Goal: Communication & Community: Share content

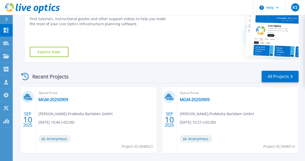
scroll to position [102, 0]
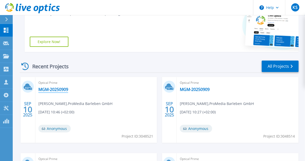
click at [47, 89] on link "MGM-20250909" at bounding box center [53, 89] width 30 height 5
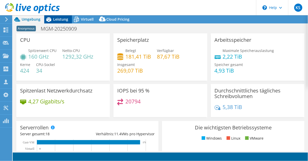
click at [62, 21] on span "Leistung" at bounding box center [60, 19] width 15 height 5
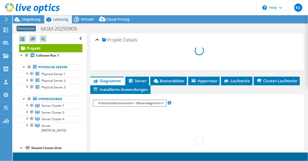
select select "USD"
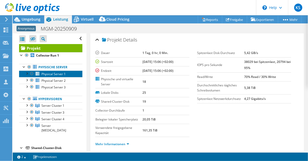
click at [66, 73] on link "Physical Server 1" at bounding box center [50, 73] width 63 height 7
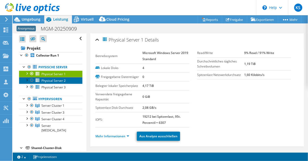
click at [63, 82] on span "Physical Server 2" at bounding box center [53, 80] width 24 height 4
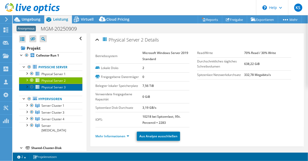
click at [60, 88] on span "Physical Server 3" at bounding box center [53, 87] width 24 height 4
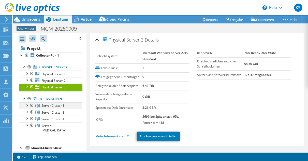
click at [26, 106] on div at bounding box center [26, 104] width 5 height 5
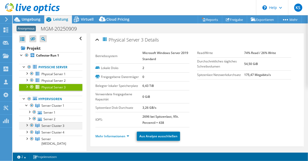
click at [25, 125] on div at bounding box center [26, 124] width 5 height 5
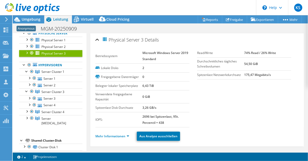
scroll to position [41, 0]
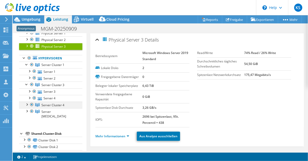
click at [27, 103] on div at bounding box center [26, 103] width 5 height 5
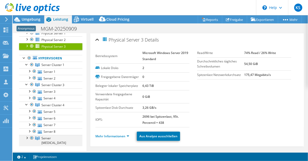
click at [26, 137] on div at bounding box center [26, 137] width 5 height 5
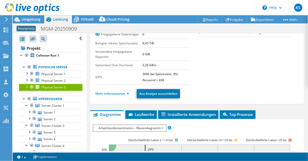
scroll to position [0, 0]
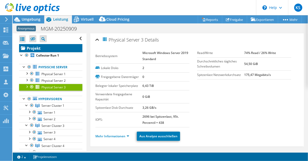
click at [32, 49] on link "Projekt" at bounding box center [50, 48] width 63 height 8
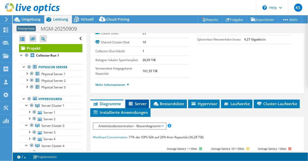
scroll to position [61, 0]
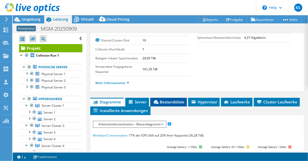
click at [173, 102] on span "Bestandsliste" at bounding box center [169, 101] width 32 height 5
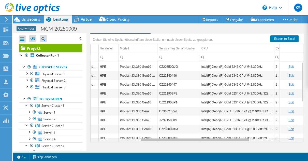
scroll to position [0, 0]
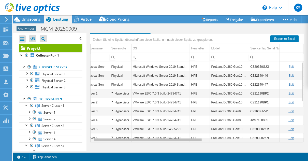
drag, startPoint x: 174, startPoint y: 138, endPoint x: 159, endPoint y: 149, distance: 18.3
click at [159, 149] on body "KS Vertriebspartner Kay Schemmerling Kay.Schemmerling@wbs-it.de WBS IT-SERVICE …" at bounding box center [154, 80] width 308 height 161
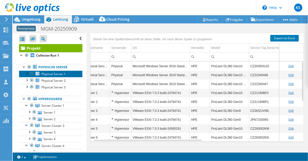
click at [57, 74] on span "Physical Server 1" at bounding box center [53, 74] width 24 height 4
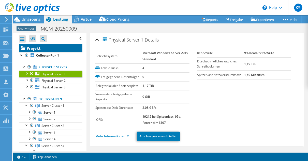
click at [54, 49] on link "Projekt" at bounding box center [50, 48] width 63 height 8
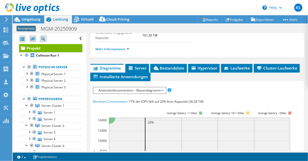
scroll to position [102, 0]
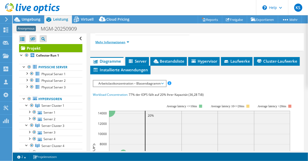
click at [122, 41] on link "Mehr Informationen" at bounding box center [112, 42] width 34 height 4
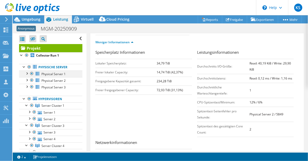
click at [27, 73] on div at bounding box center [26, 72] width 5 height 5
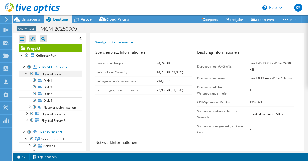
click at [26, 73] on div at bounding box center [26, 72] width 5 height 5
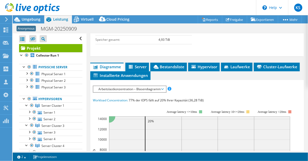
scroll to position [265, 0]
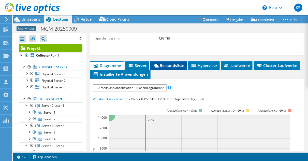
click at [175, 65] on span "Bestandsliste" at bounding box center [169, 65] width 32 height 5
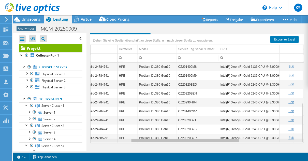
scroll to position [81, 84]
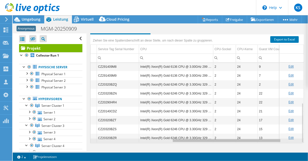
drag, startPoint x: 179, startPoint y: 138, endPoint x: 268, endPoint y: 129, distance: 88.7
click at [268, 129] on body "KS Vertriebspartner Kay Schemmerling Kay.Schemmerling@wbs-it.de WBS IT-SERVICE …" at bounding box center [154, 80] width 308 height 161
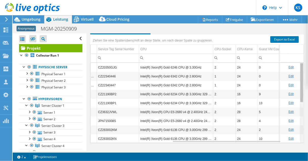
drag, startPoint x: 298, startPoint y: 105, endPoint x: 293, endPoint y: 79, distance: 25.7
click at [293, 79] on body "KS Vertriebspartner Kay Schemmerling Kay.Schemmerling@wbs-it.de WBS IT-SERVICE …" at bounding box center [154, 80] width 308 height 161
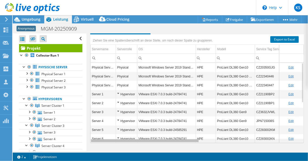
drag, startPoint x: 222, startPoint y: 138, endPoint x: 128, endPoint y: 148, distance: 94.9
click at [128, 148] on body "KS Vertriebspartner Kay Schemmerling Kay.Schemmerling@wbs-it.de WBS IT-SERVICE …" at bounding box center [154, 80] width 308 height 161
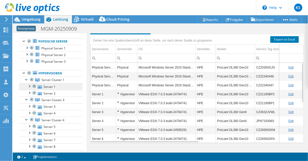
scroll to position [20, 0]
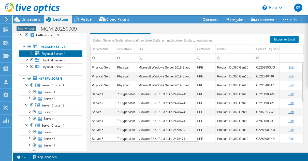
click at [55, 50] on link "Physical Server 1" at bounding box center [50, 53] width 63 height 7
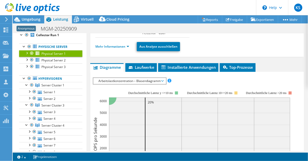
scroll to position [44, 0]
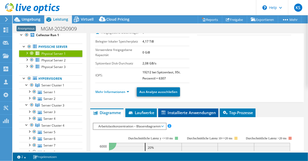
click at [205, 110] on span "Installierte Anwendungen" at bounding box center [188, 112] width 55 height 5
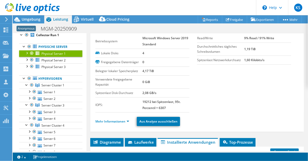
scroll to position [0, 0]
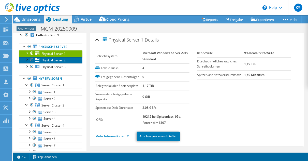
click at [59, 59] on span "Physical Server 2" at bounding box center [53, 60] width 24 height 4
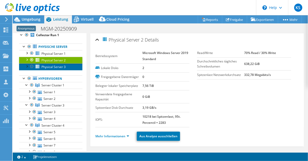
click at [60, 65] on span "Physical Server 3" at bounding box center [53, 67] width 24 height 4
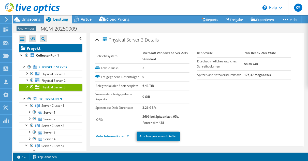
click at [36, 49] on link "Projekt" at bounding box center [50, 48] width 63 height 8
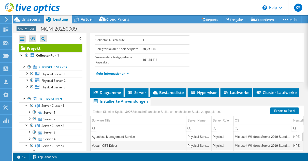
scroll to position [81, 0]
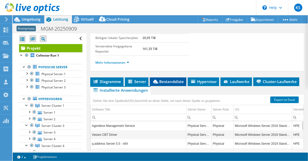
click at [176, 80] on span "Bestandsliste" at bounding box center [168, 81] width 32 height 5
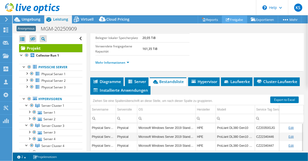
click at [238, 23] on link "Freigabe" at bounding box center [234, 20] width 25 height 8
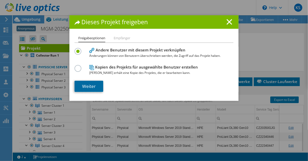
click at [94, 83] on link "Weiter" at bounding box center [89, 86] width 29 height 11
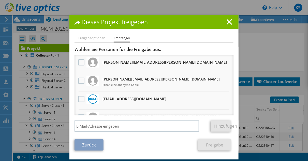
click at [83, 142] on link "Zurück" at bounding box center [89, 144] width 29 height 11
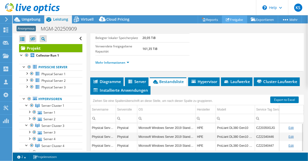
click at [230, 21] on link "Freigabe" at bounding box center [234, 20] width 25 height 8
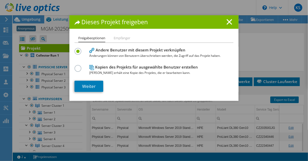
click at [75, 66] on label at bounding box center [79, 65] width 9 height 1
click at [0, 0] on input "radio" at bounding box center [0, 0] width 0 height 0
click at [86, 83] on link "Weiter" at bounding box center [89, 86] width 29 height 11
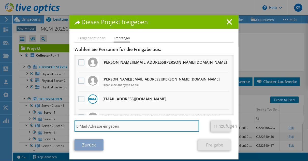
click at [96, 125] on input "search" at bounding box center [137, 125] width 125 height 11
type input "Thorben.Rohde@wbs-it.de"
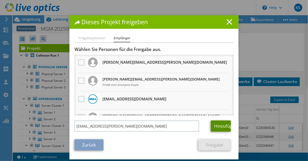
click at [217, 125] on link "Hinzufügen" at bounding box center [221, 125] width 20 height 11
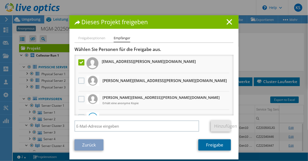
click at [205, 144] on link "Freigabe" at bounding box center [214, 144] width 33 height 11
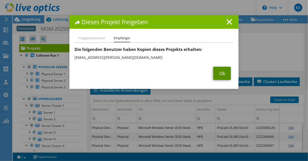
click at [216, 74] on link "Ok" at bounding box center [222, 73] width 18 height 13
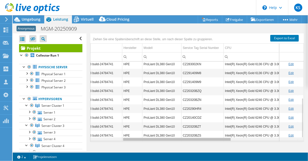
scroll to position [0, 85]
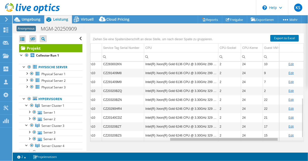
drag, startPoint x: 182, startPoint y: 138, endPoint x: 268, endPoint y: 128, distance: 86.7
click at [268, 129] on body "KS Vertriebspartner Kay Schemmerling Kay.Schemmerling@wbs-it.de WBS IT-SERVICE …" at bounding box center [154, 80] width 308 height 161
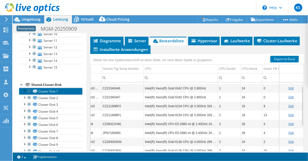
click at [59, 88] on link "Cluster Disk 1" at bounding box center [50, 91] width 63 height 7
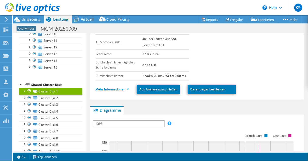
click at [121, 88] on link "Mehr Informationen" at bounding box center [112, 89] width 34 height 4
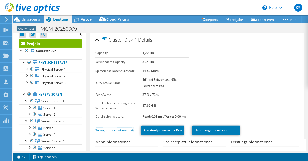
scroll to position [0, 0]
